Goal: Task Accomplishment & Management: Use online tool/utility

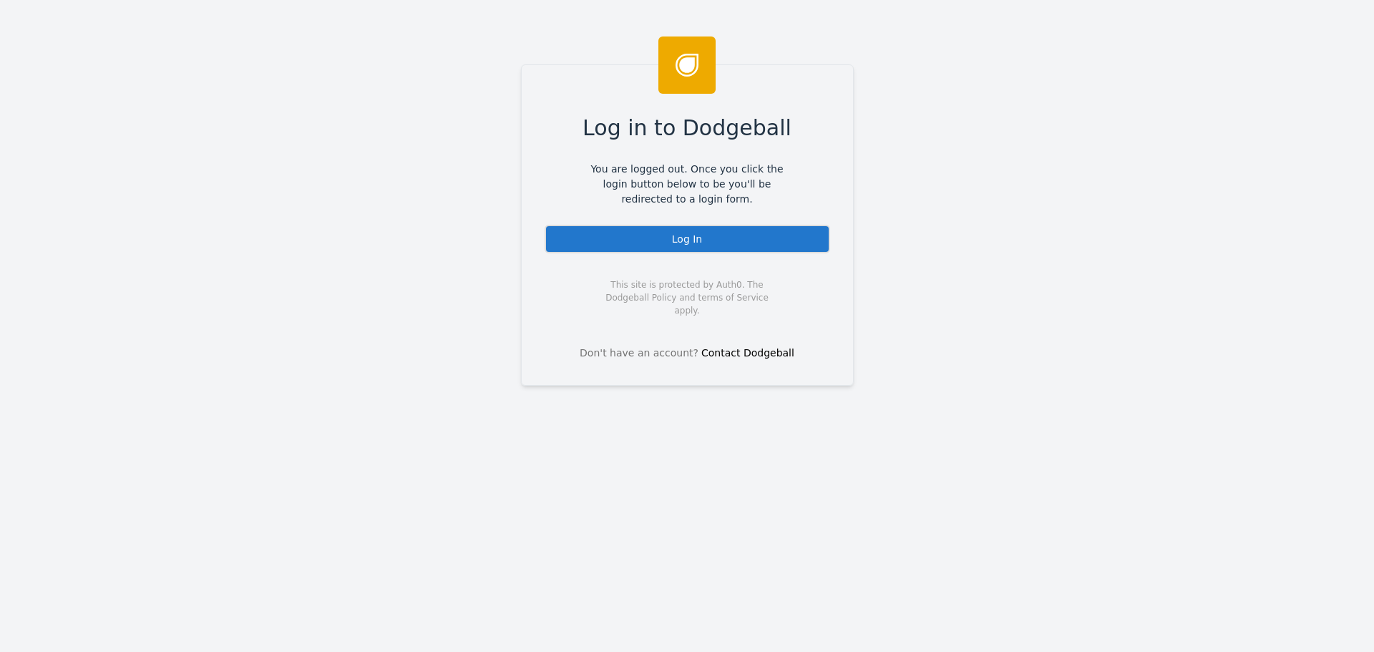
click at [658, 250] on div "Log In" at bounding box center [687, 239] width 285 height 29
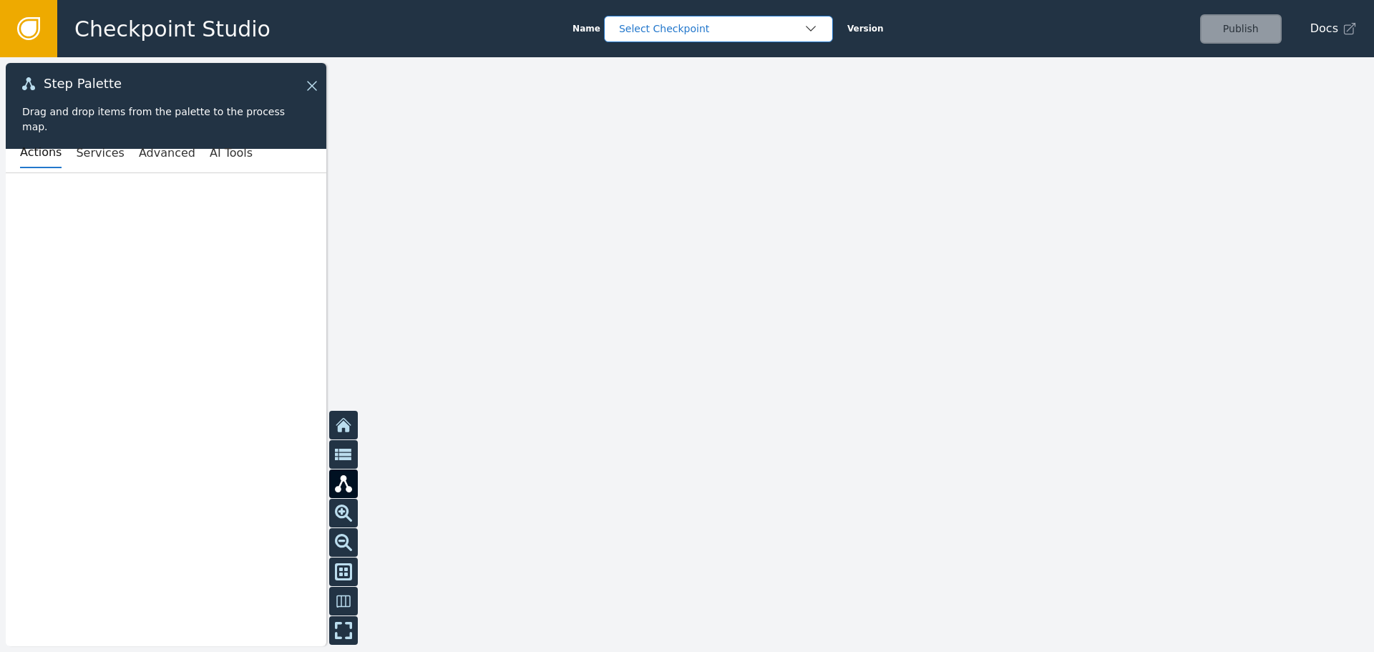
click at [737, 29] on div "Select Checkpoint" at bounding box center [711, 28] width 185 height 15
